Goal: Task Accomplishment & Management: Complete application form

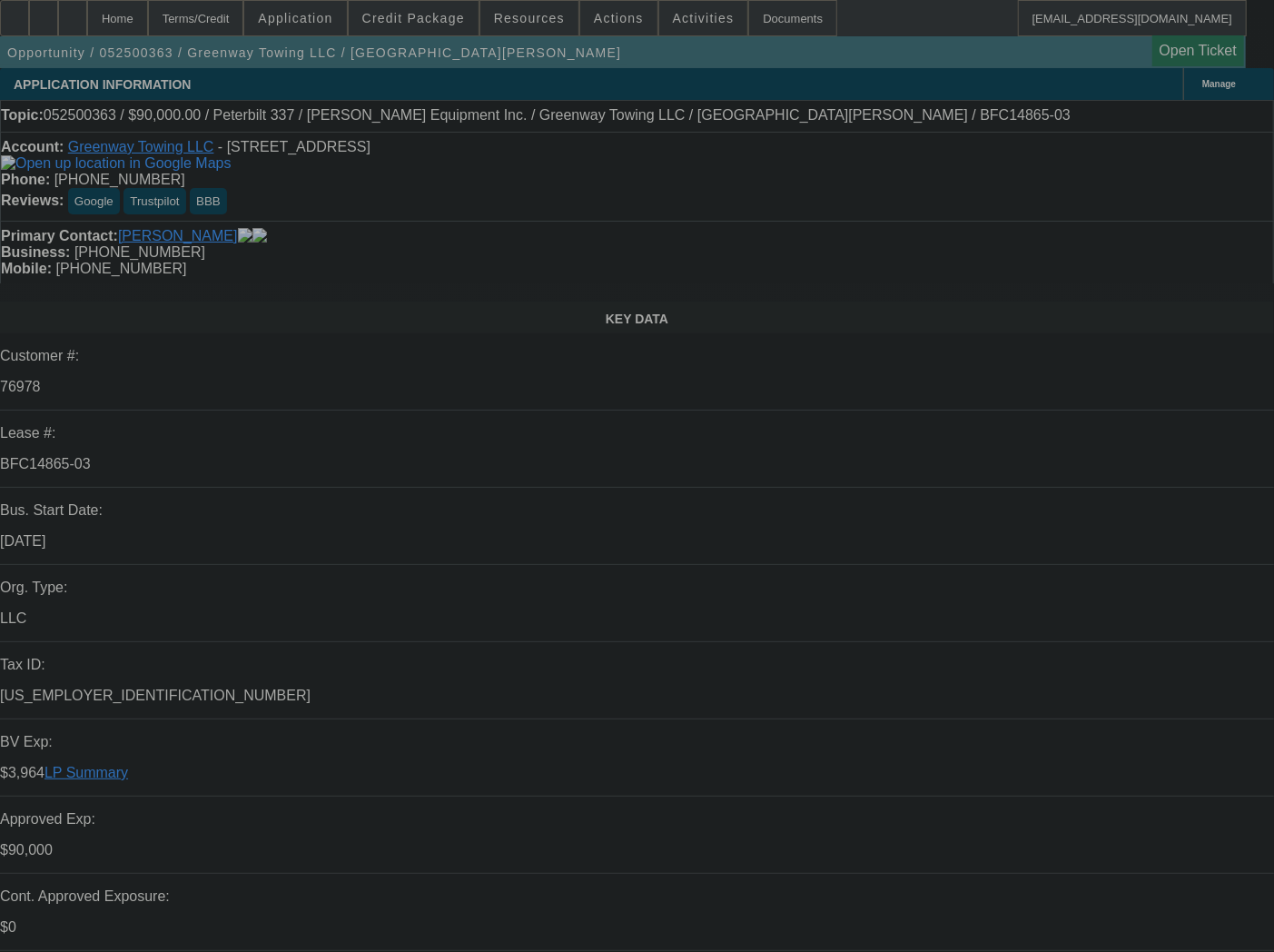
select select "0"
select select "0.1"
select select "4"
select select "0"
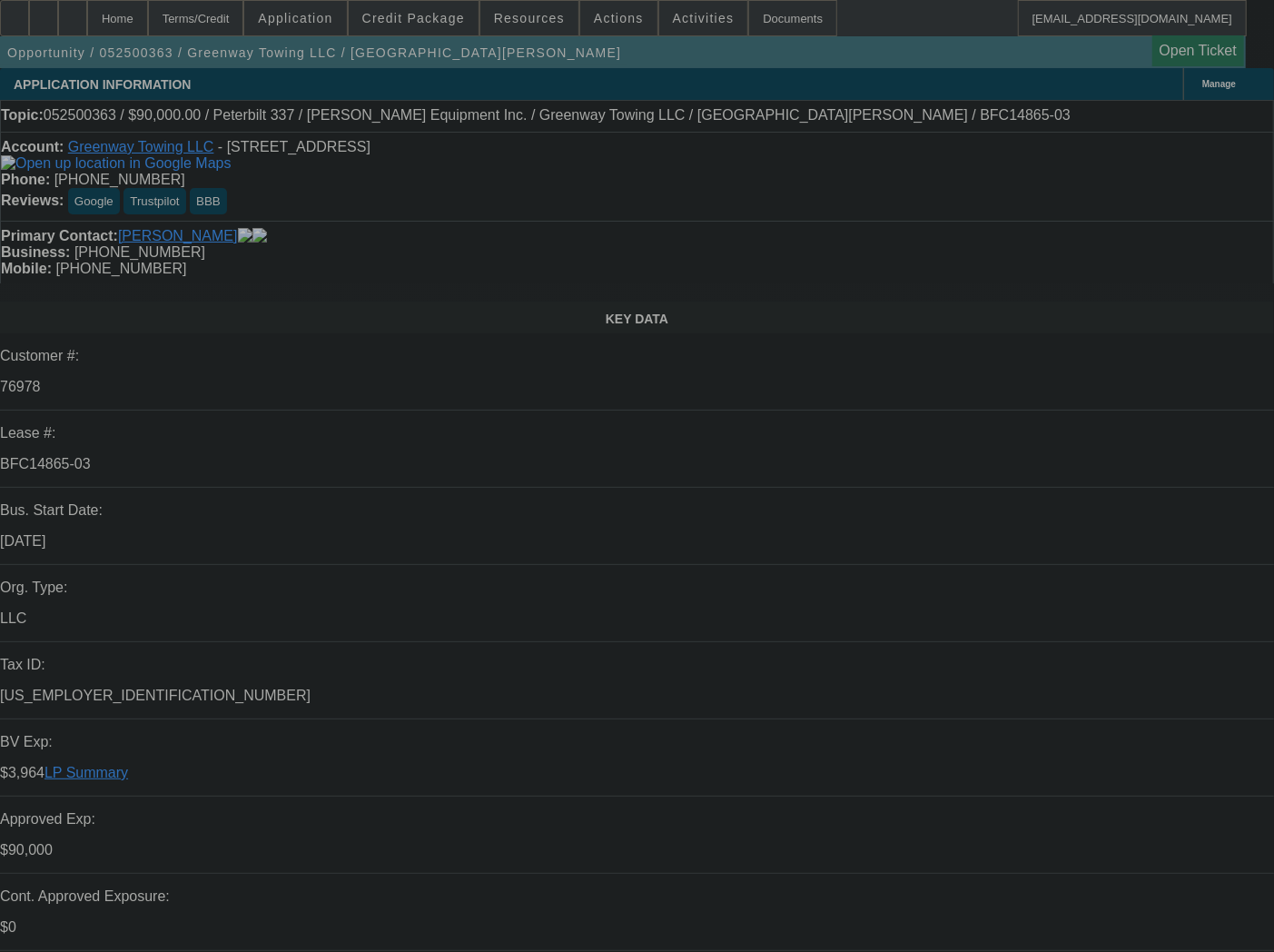
select select "0"
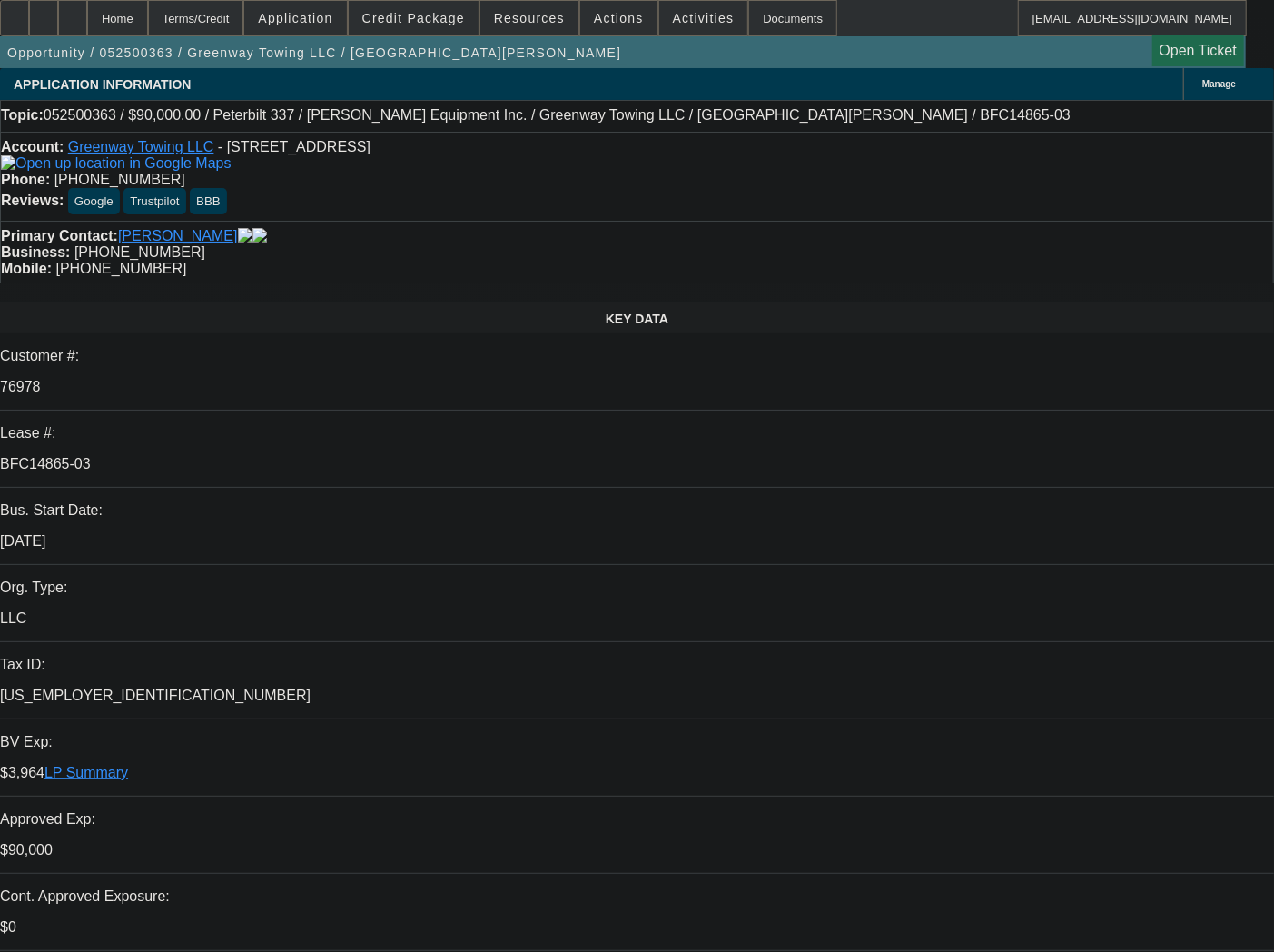
select select "3"
select select "0.1"
select select "4"
select select "0"
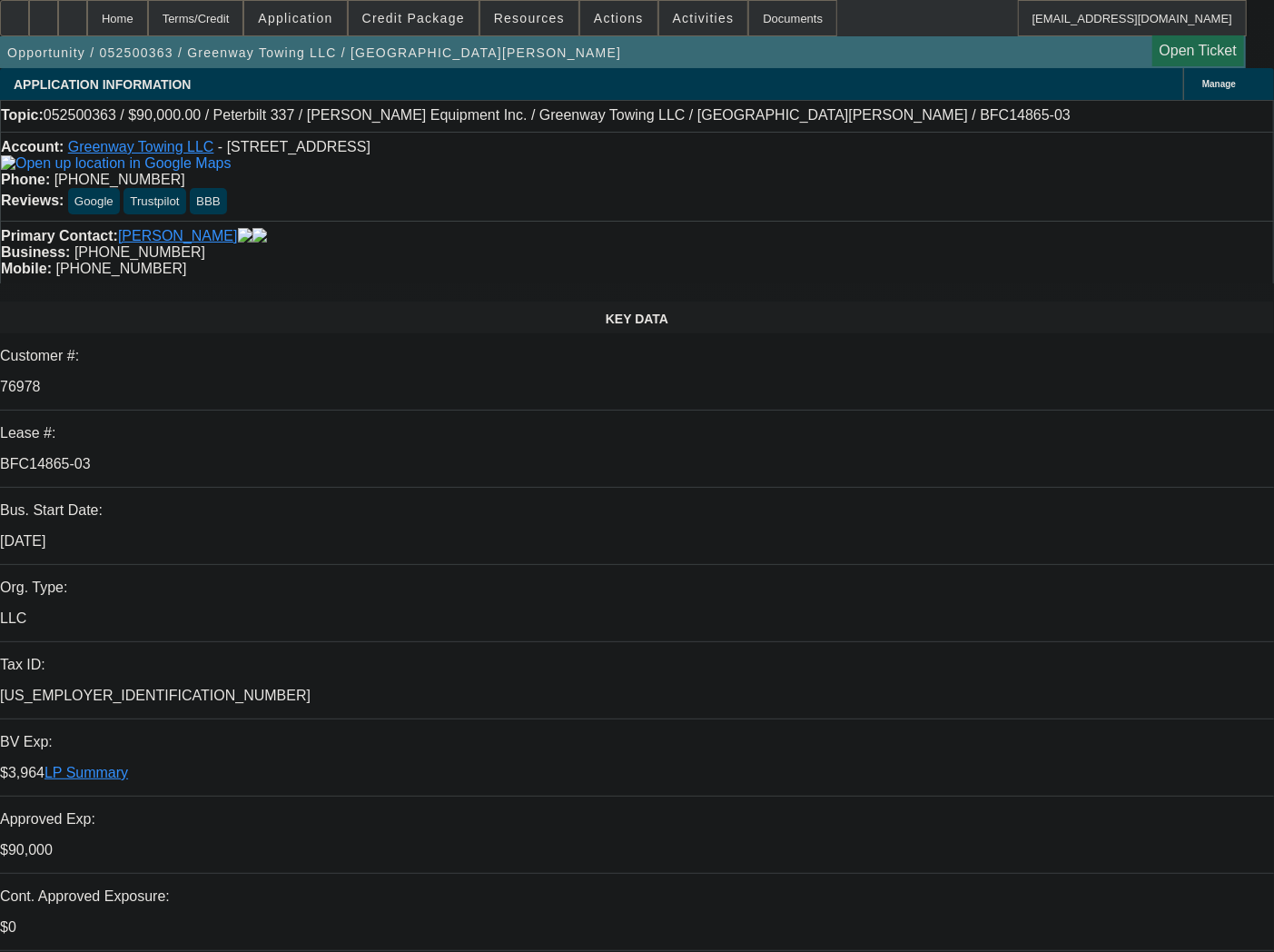
select select "3"
select select "0.1"
select select "4"
select select "0"
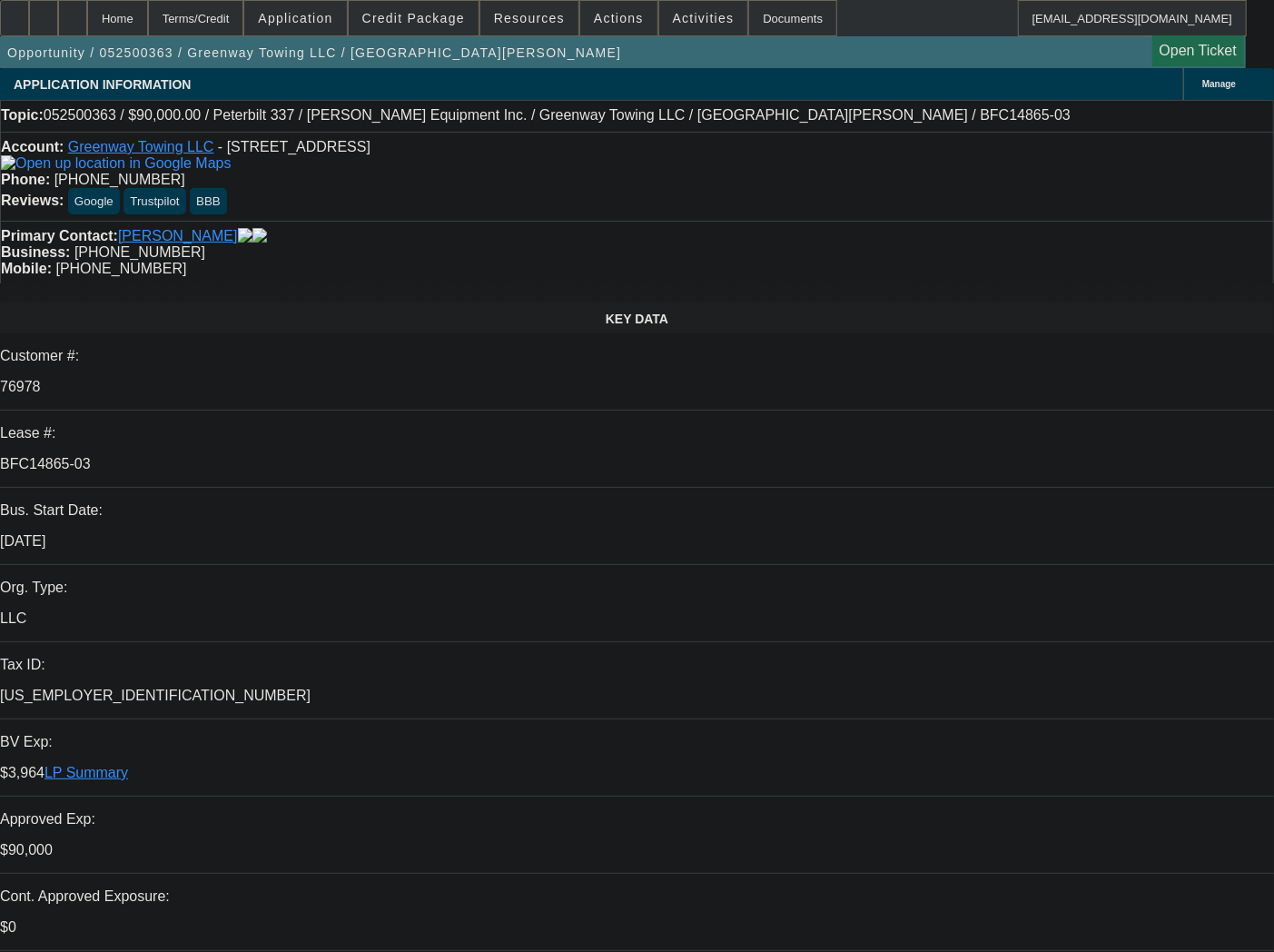
select select "3"
select select "0.1"
select select "4"
click at [767, 13] on div "Documents" at bounding box center [793, 18] width 89 height 36
